Goal: Check status: Check status

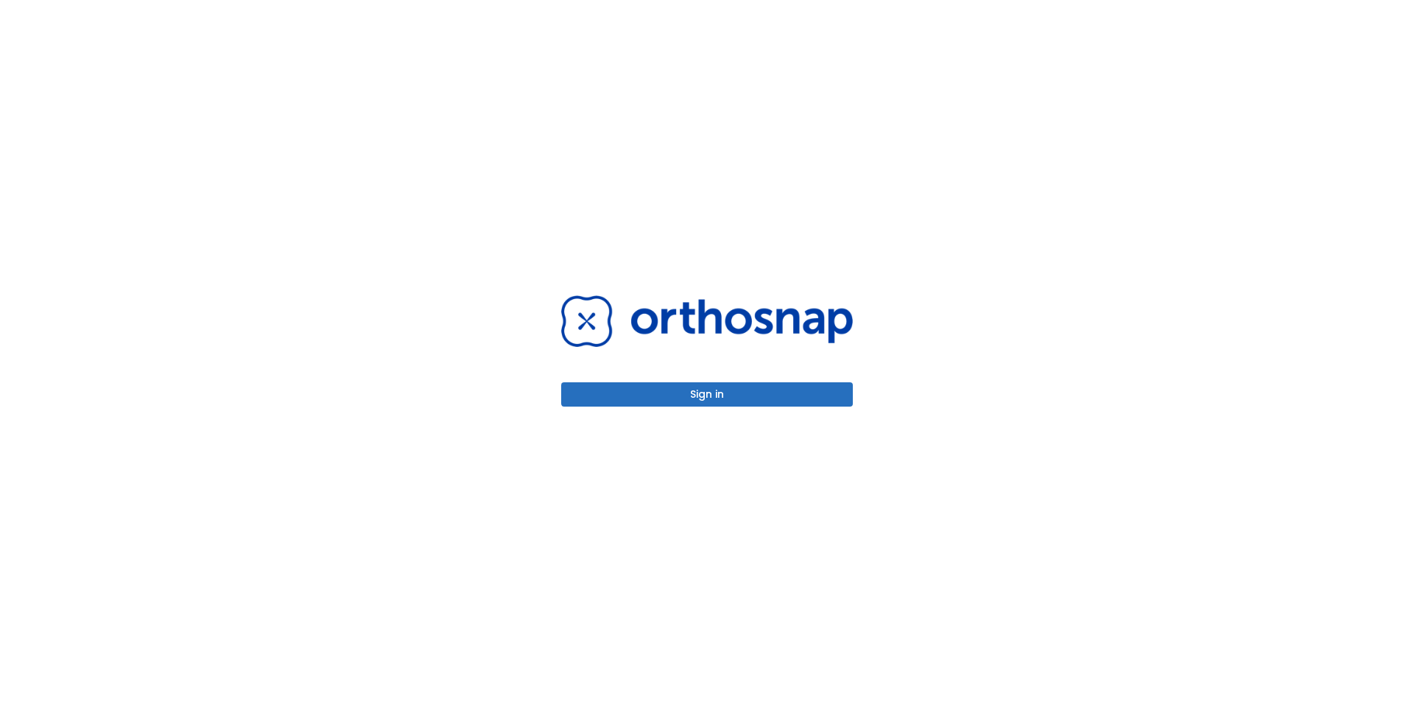
click at [765, 393] on button "Sign in" at bounding box center [707, 394] width 292 height 24
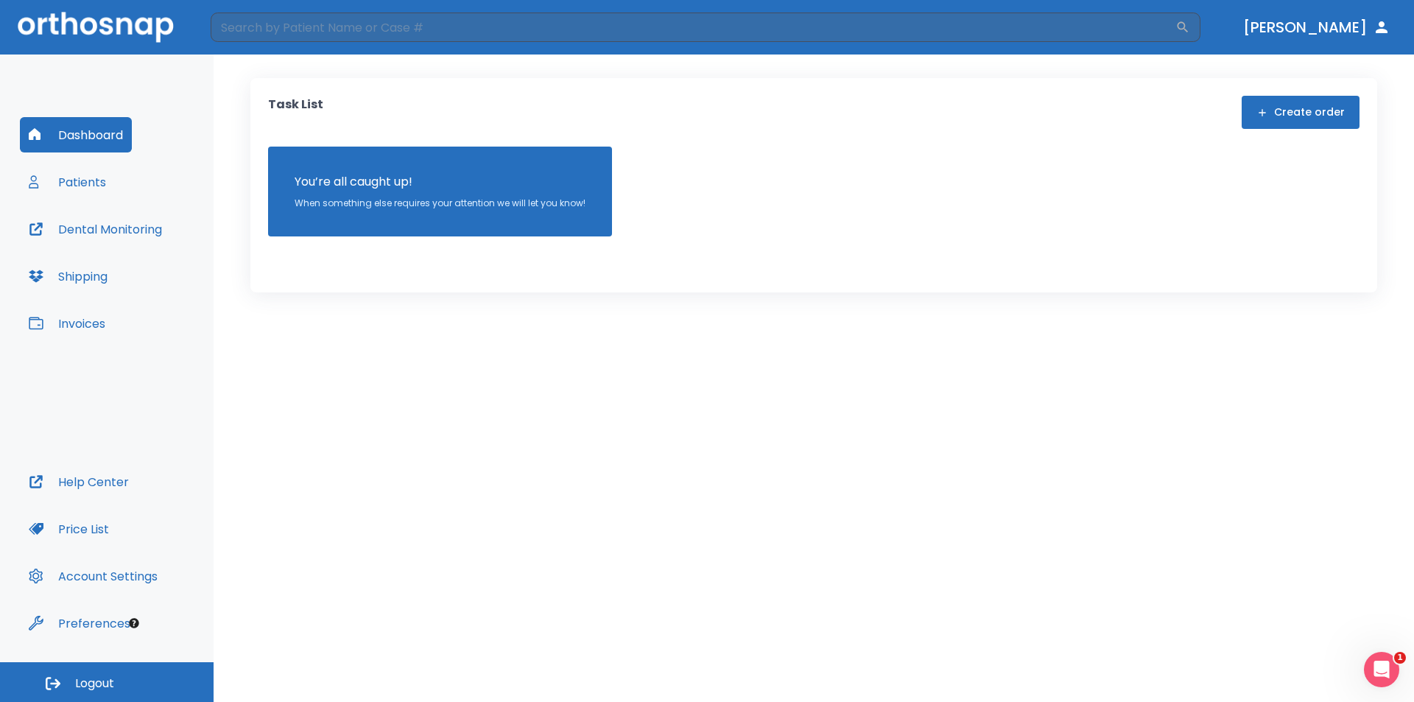
click at [87, 136] on button "Dashboard" at bounding box center [76, 134] width 112 height 35
click at [77, 192] on button "Patients" at bounding box center [67, 181] width 95 height 35
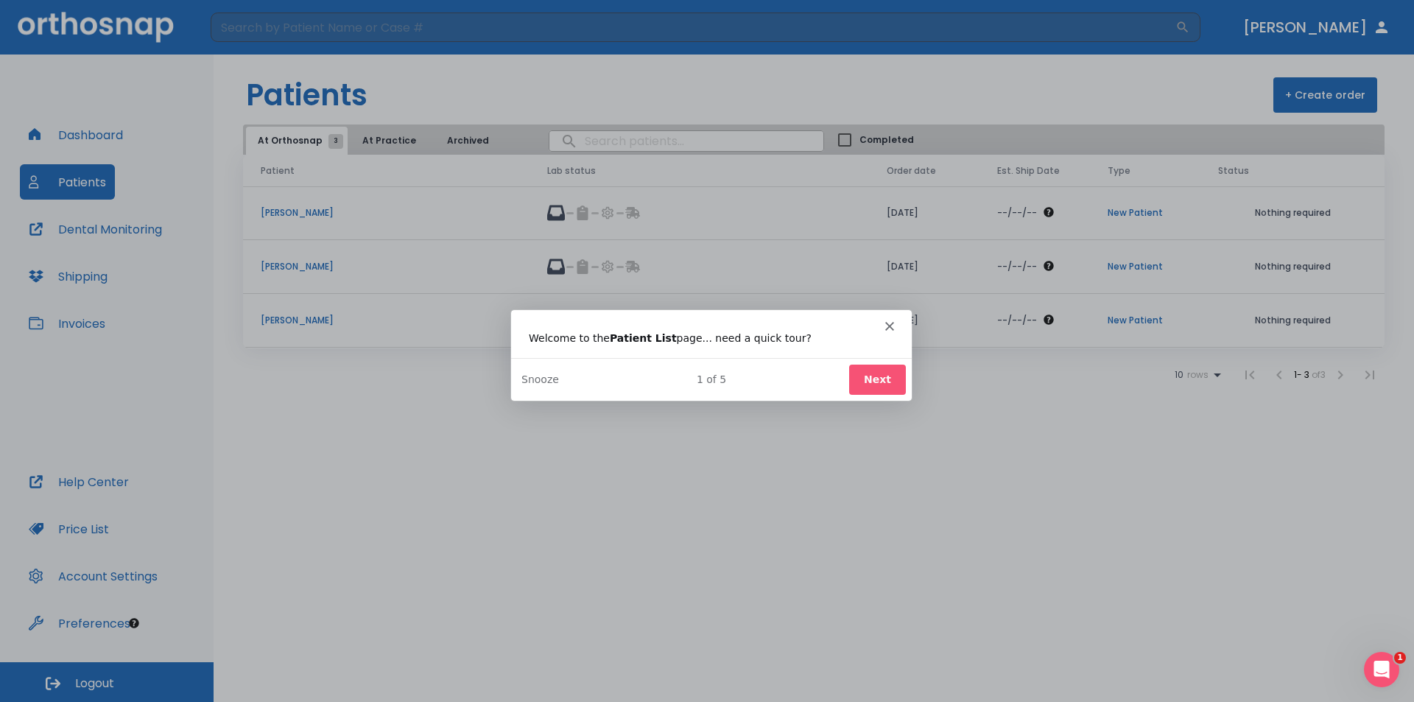
click at [886, 326] on icon "Close" at bounding box center [889, 325] width 9 height 9
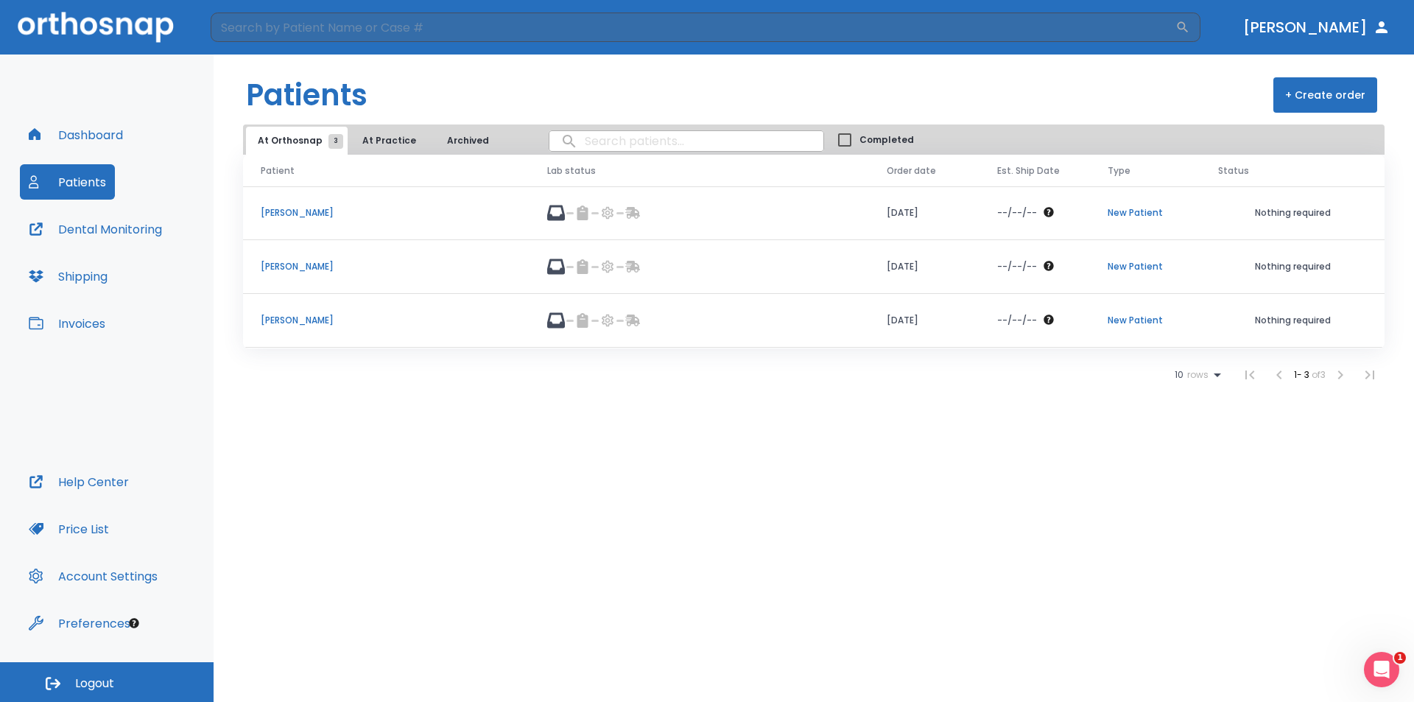
click at [301, 212] on p "Elvira Chavez" at bounding box center [386, 212] width 251 height 13
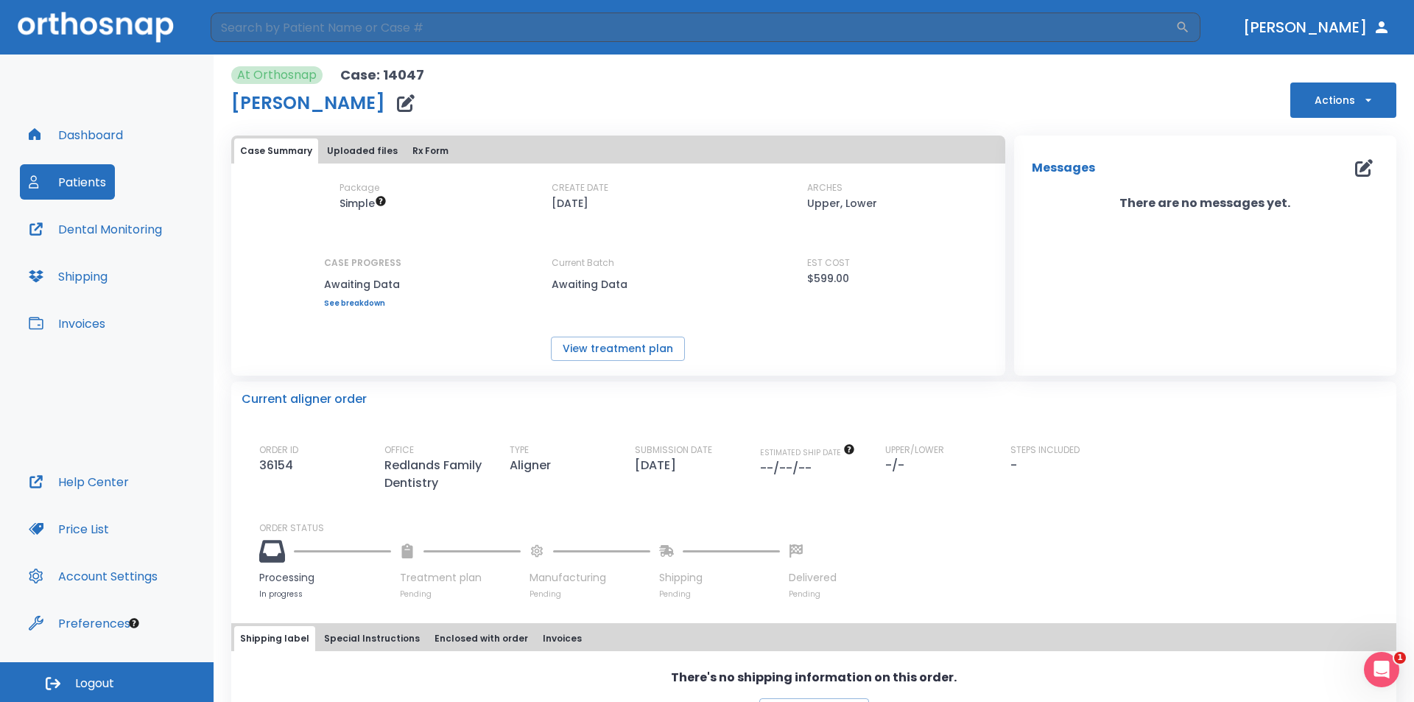
click at [359, 301] on link "See breakdown" at bounding box center [362, 303] width 77 height 9
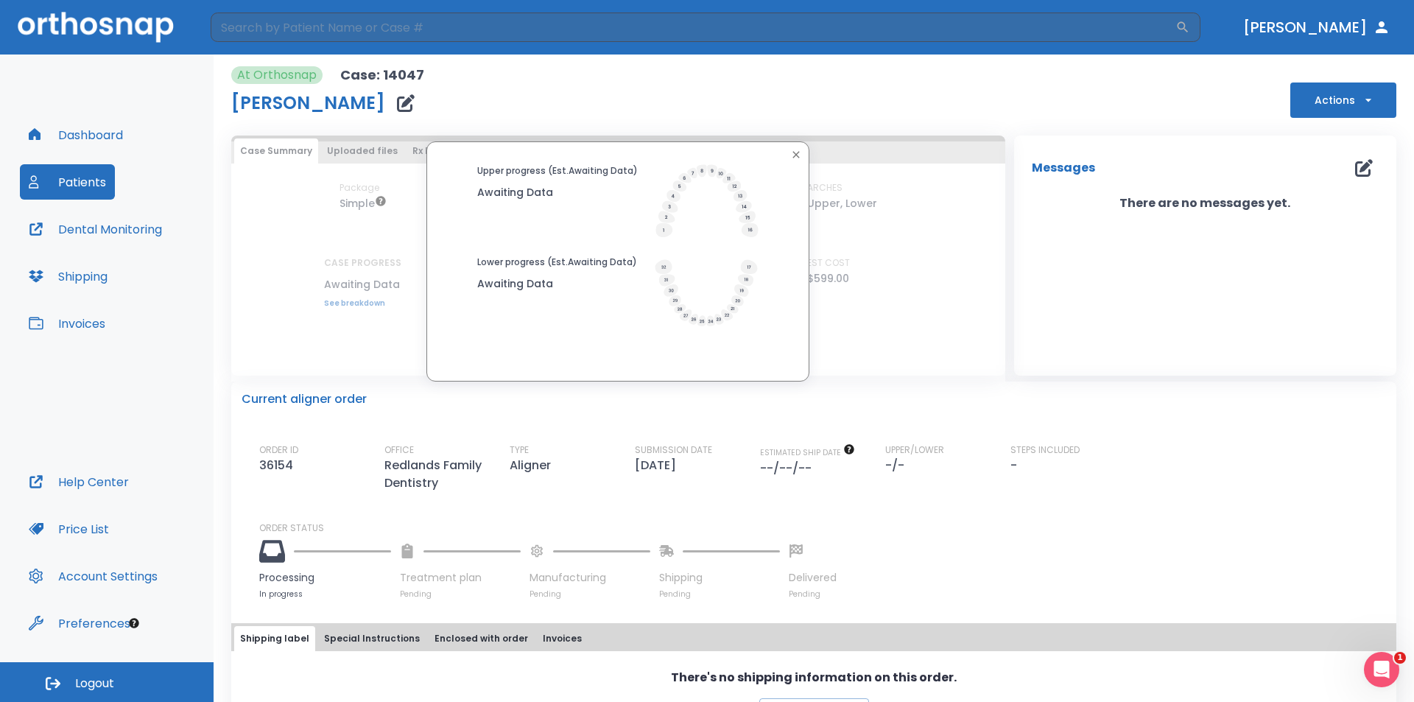
drag, startPoint x: 494, startPoint y: 264, endPoint x: 504, endPoint y: 211, distance: 53.3
click at [494, 257] on p "Lower progress (Est. Awaiting Data )" at bounding box center [557, 262] width 160 height 13
drag, startPoint x: 509, startPoint y: 183, endPoint x: 678, endPoint y: 141, distance: 173.8
click at [516, 180] on div "Upper progress (Est. Awaiting Data ) Awaiting Data" at bounding box center [557, 182] width 161 height 37
click at [801, 153] on div at bounding box center [618, 154] width 376 height 19
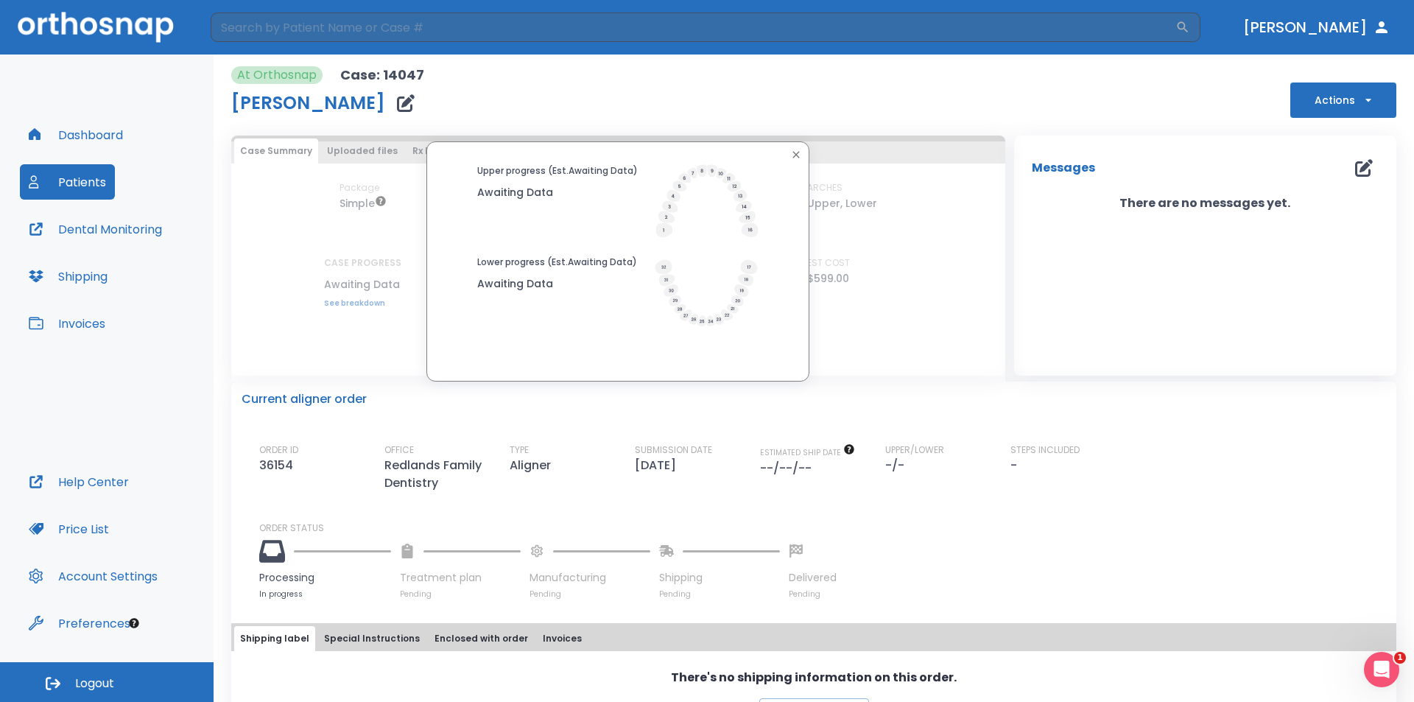
click at [793, 155] on icon "button" at bounding box center [796, 154] width 7 height 7
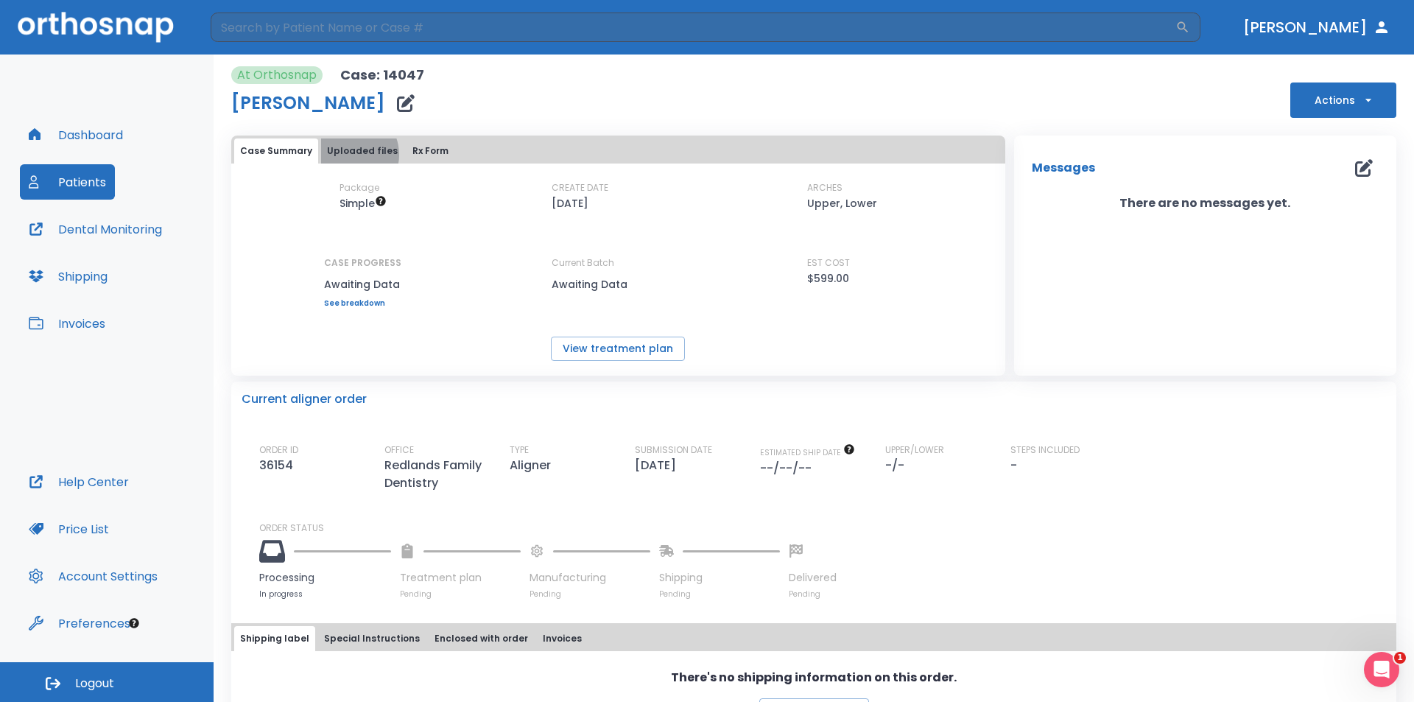
click at [346, 155] on button "Uploaded files" at bounding box center [362, 150] width 83 height 25
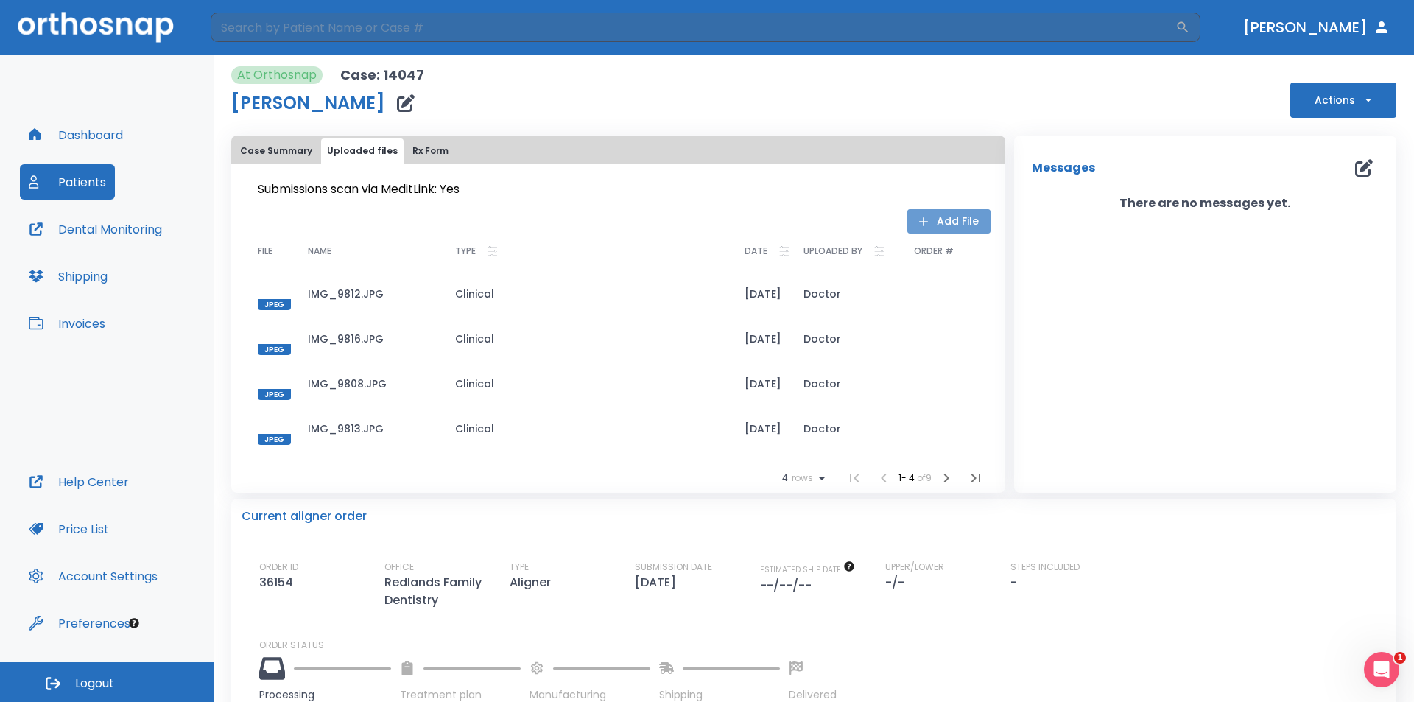
click at [959, 216] on button "Add File" at bounding box center [949, 221] width 83 height 24
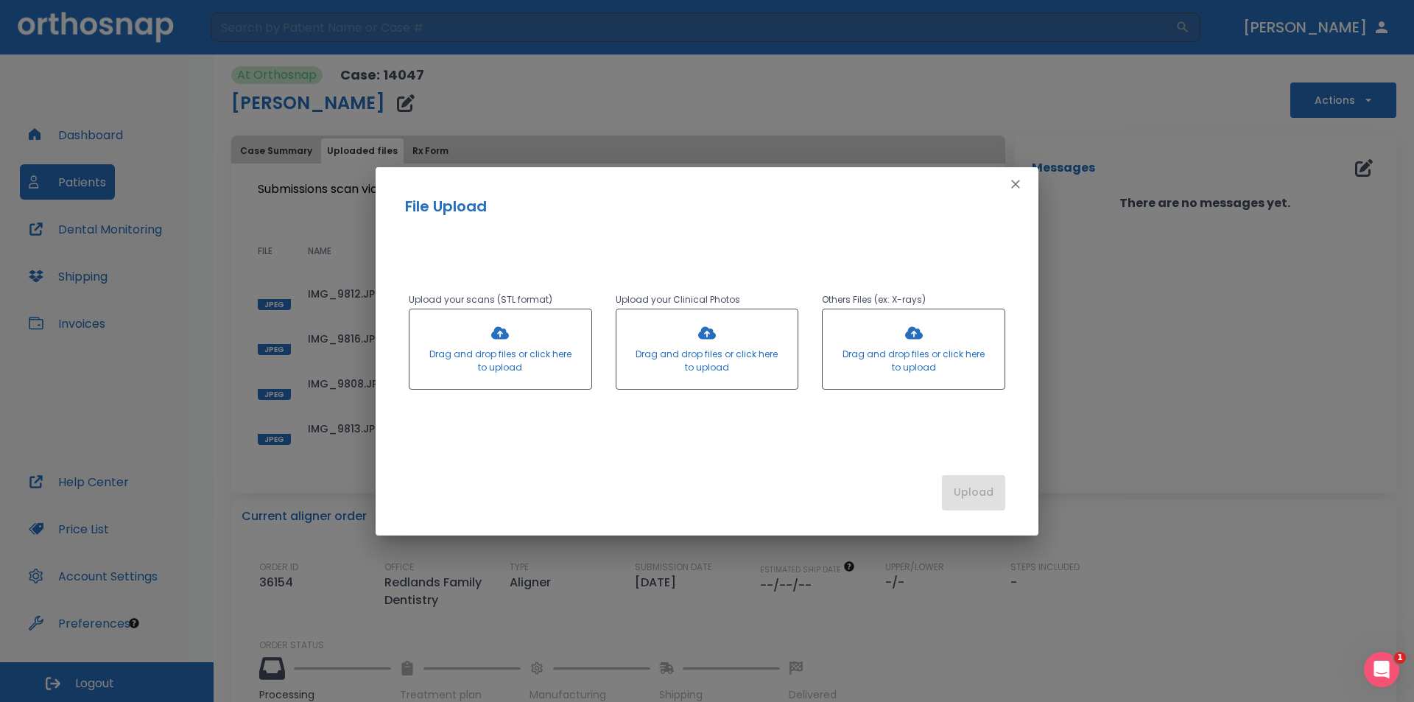
click at [1012, 183] on icon "button" at bounding box center [1015, 184] width 15 height 15
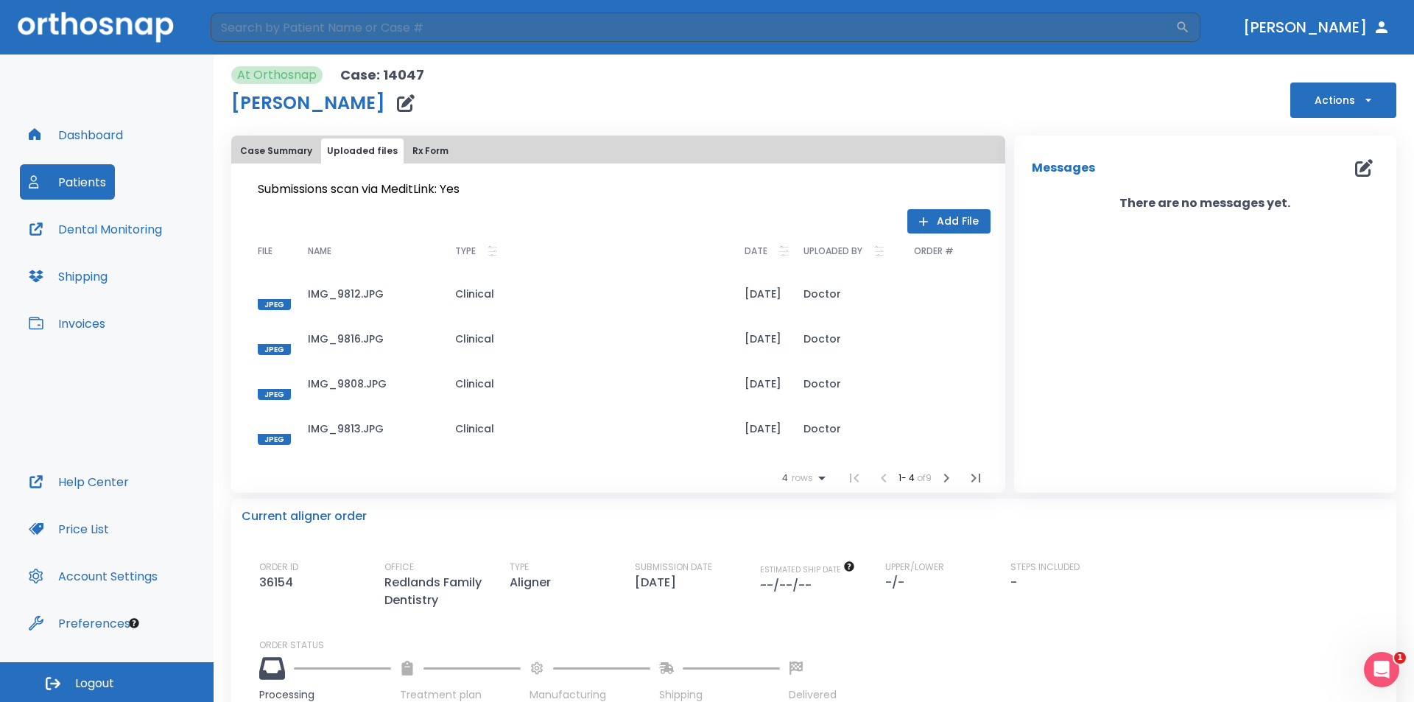
click at [1344, 97] on button "Actions" at bounding box center [1344, 100] width 106 height 35
click at [795, 102] on div at bounding box center [707, 351] width 1414 height 702
